Goal: Check status

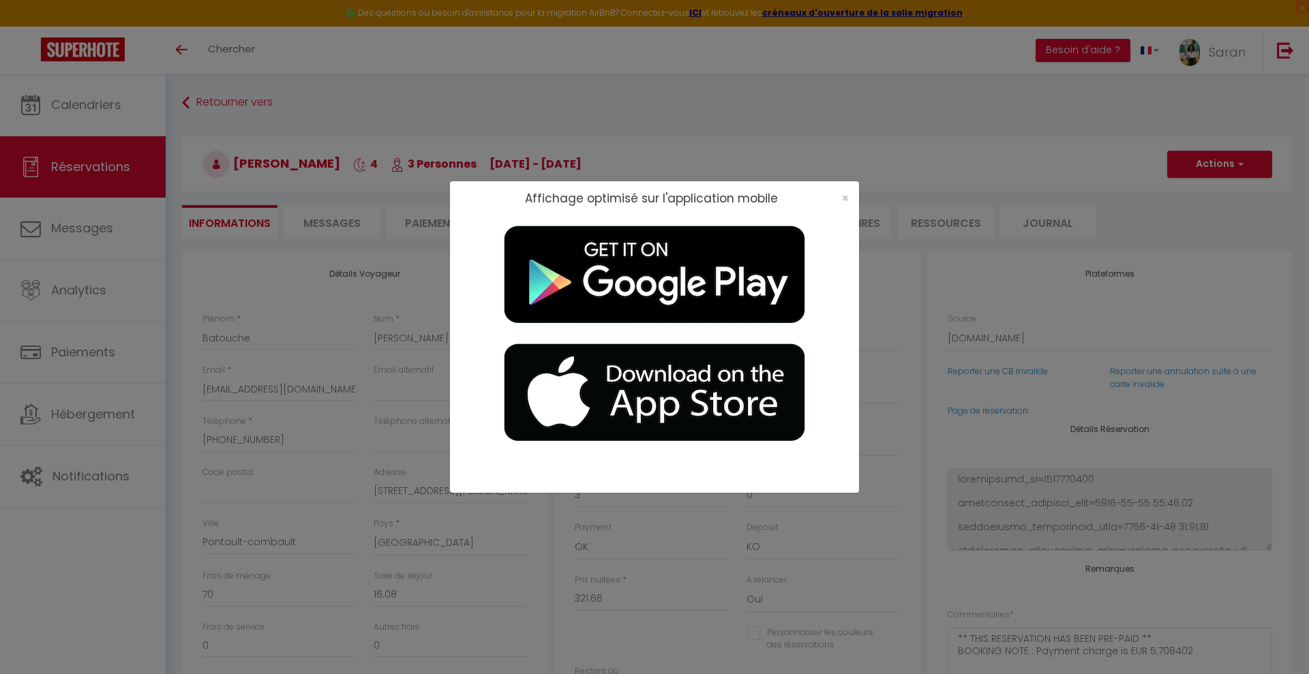
select select
select select "14"
select select "2"
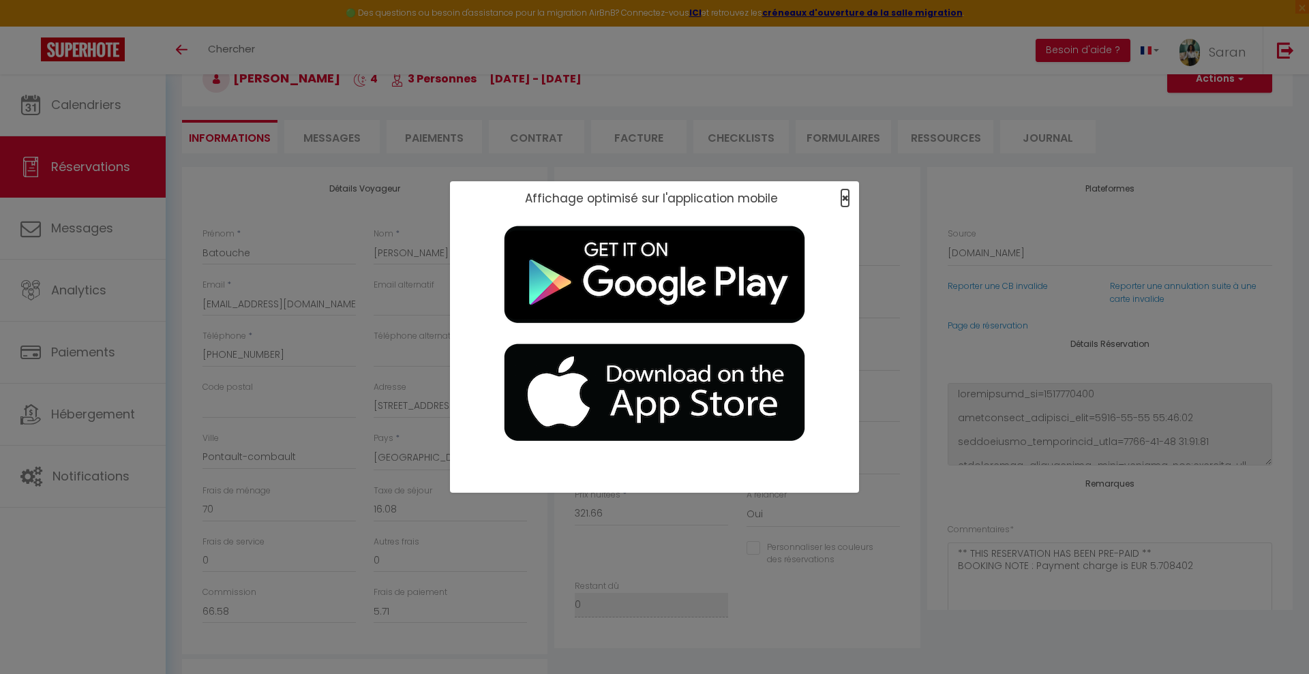
click at [847, 196] on span "×" at bounding box center [844, 198] width 7 height 17
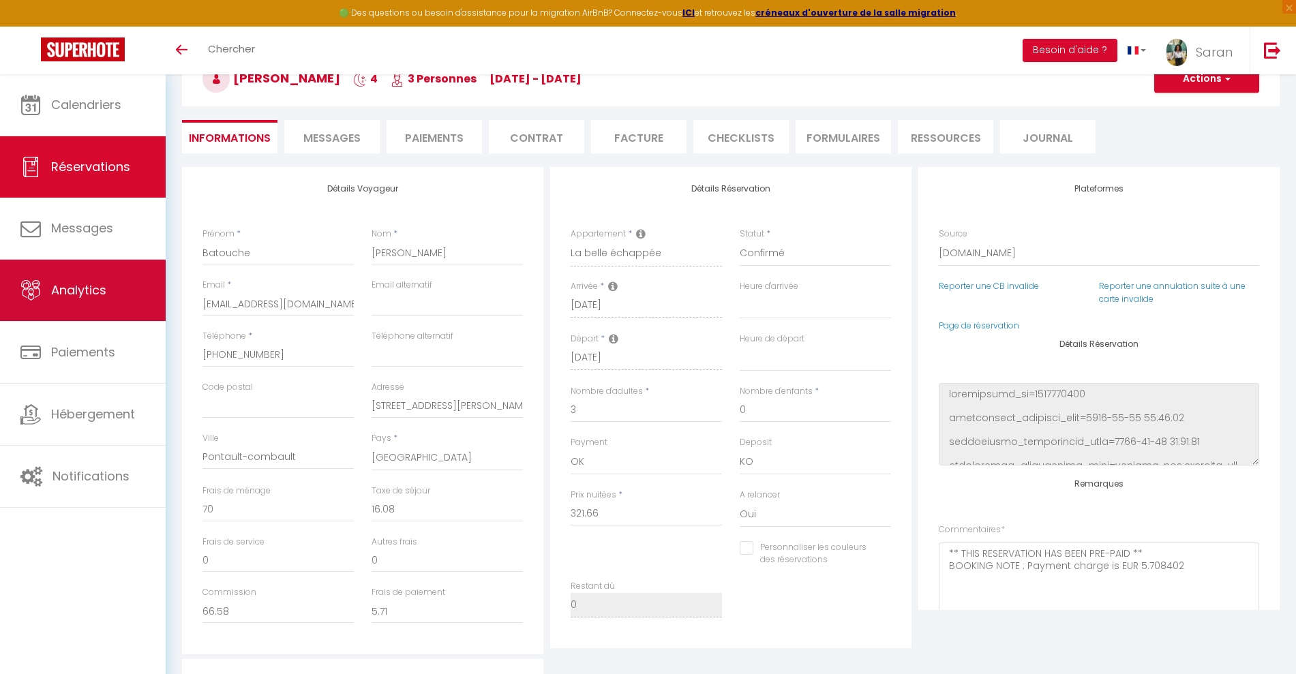
click at [88, 304] on link "Analytics" at bounding box center [83, 290] width 166 height 61
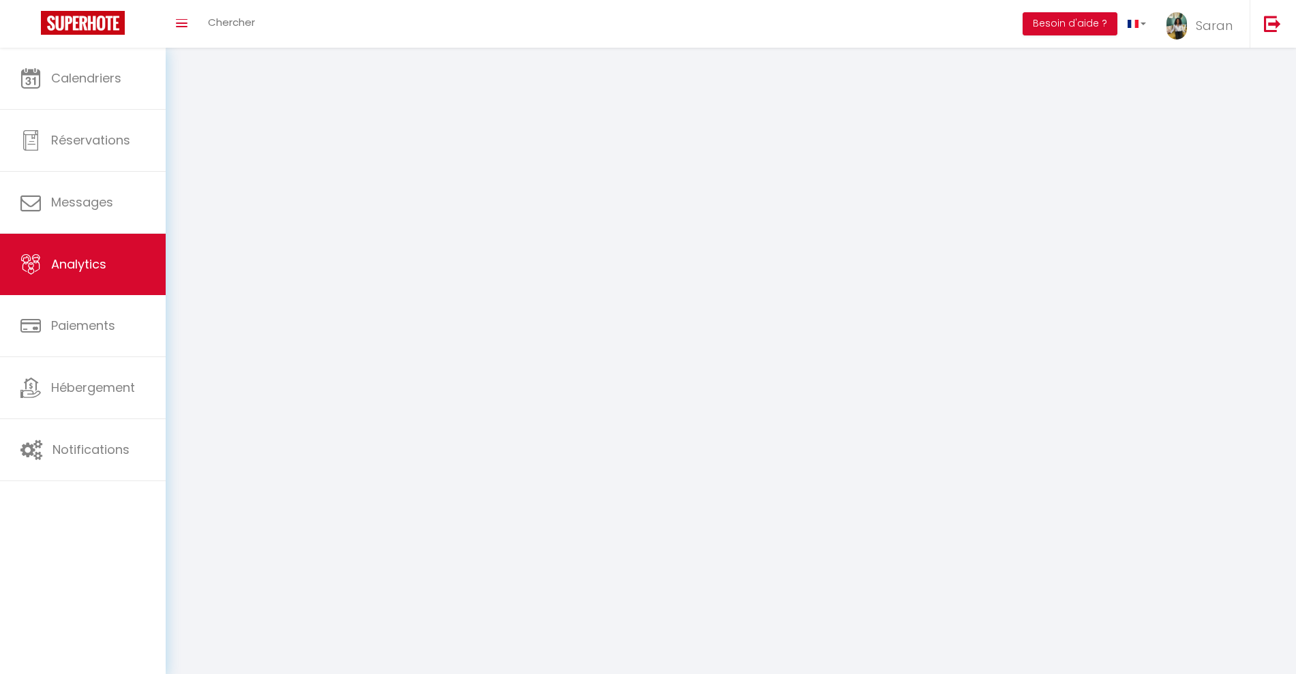
select select "2025"
select select "9"
